Goal: Task Accomplishment & Management: Manage account settings

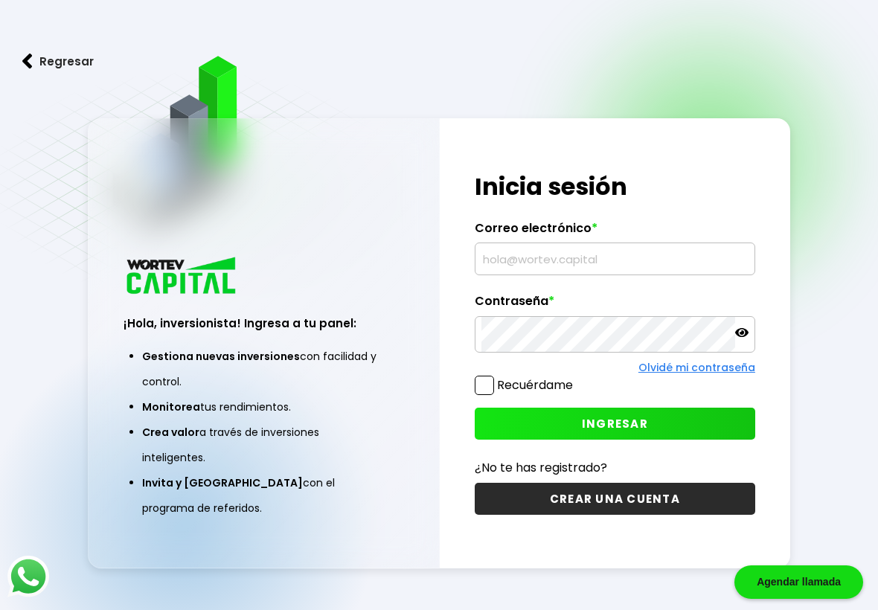
click at [644, 254] on input "text" at bounding box center [614, 258] width 267 height 31
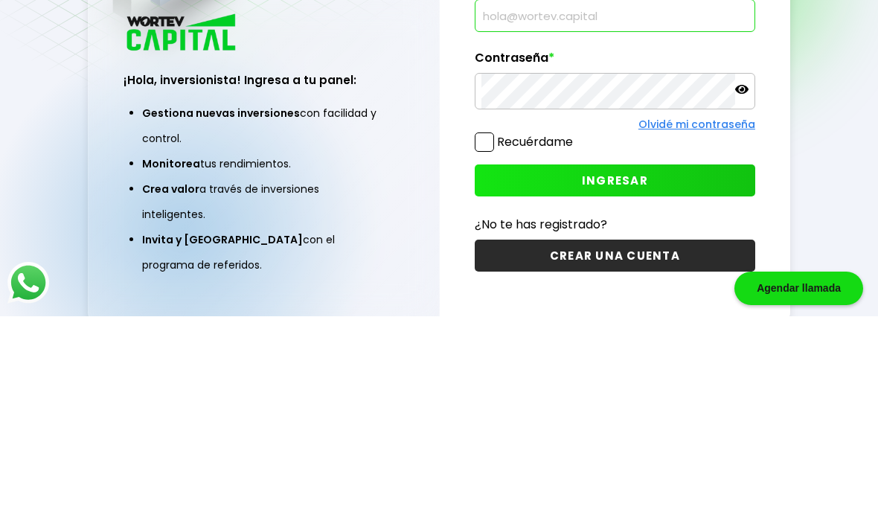
scroll to position [126, 0]
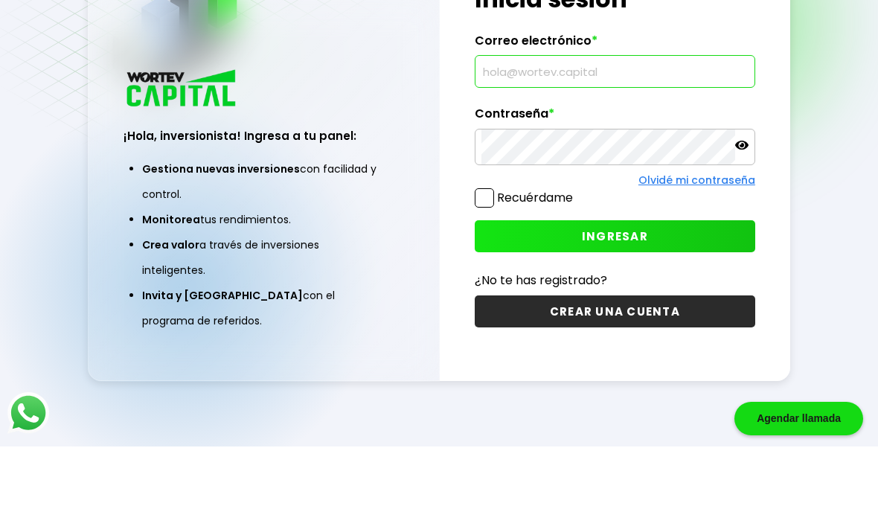
type input "[EMAIL_ADDRESS][DOMAIN_NAME]"
click at [644, 291] on span "INGRESAR" at bounding box center [615, 299] width 66 height 16
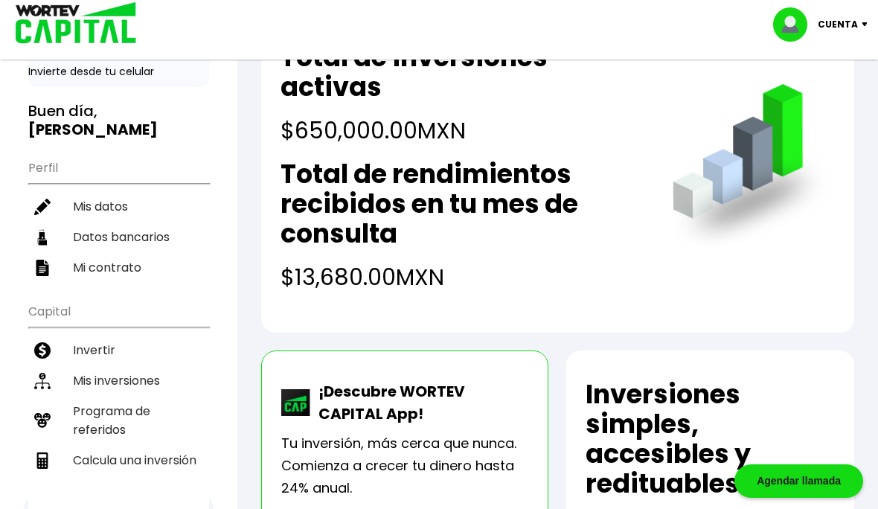
scroll to position [74, 0]
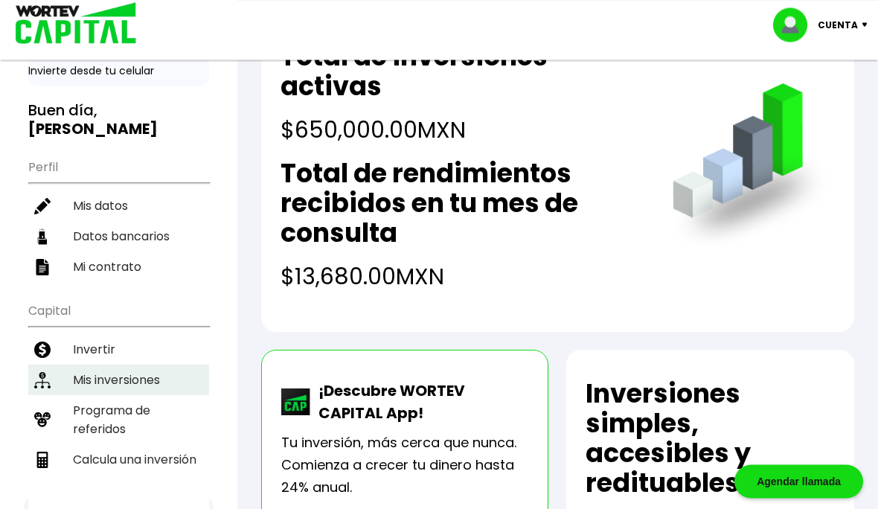
click at [90, 365] on li "Mis inversiones" at bounding box center [118, 380] width 181 height 31
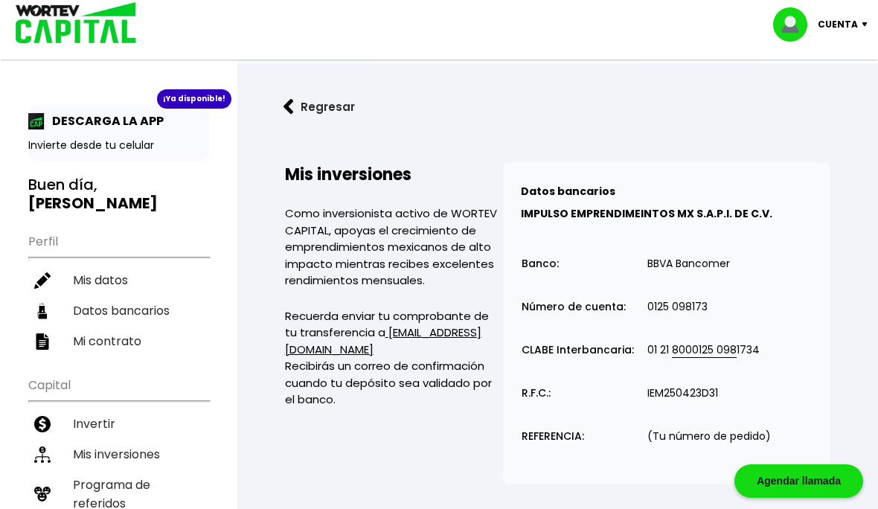
click at [842, 25] on p "Cuenta" at bounding box center [838, 24] width 40 height 22
click at [821, 100] on li "Cerrar sesión" at bounding box center [822, 99] width 119 height 31
